Goal: Book appointment/travel/reservation

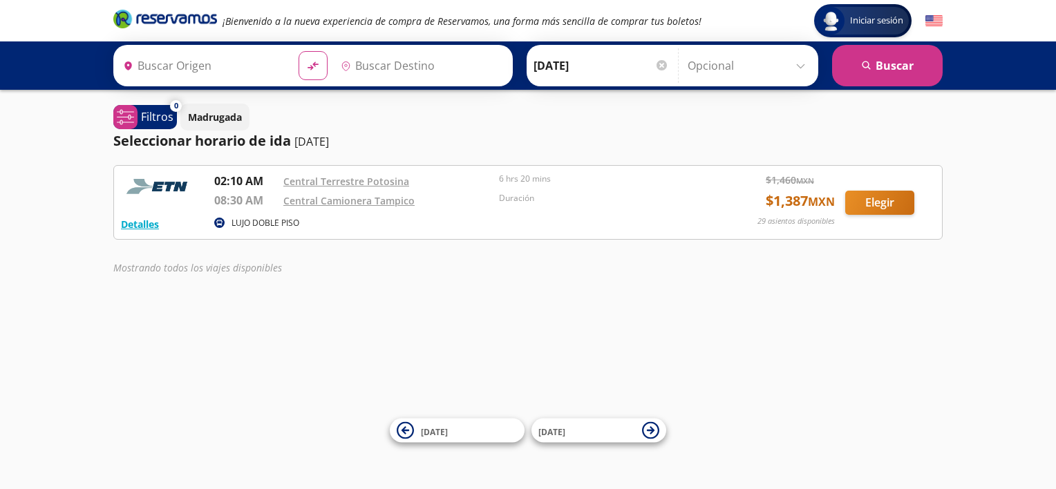
type input "[GEOGRAPHIC_DATA][PERSON_NAME], [GEOGRAPHIC_DATA][PERSON_NAME]"
type input "Central Camionera [GEOGRAPHIC_DATA], [GEOGRAPHIC_DATA]"
